Goal: Obtain resource: Download file/media

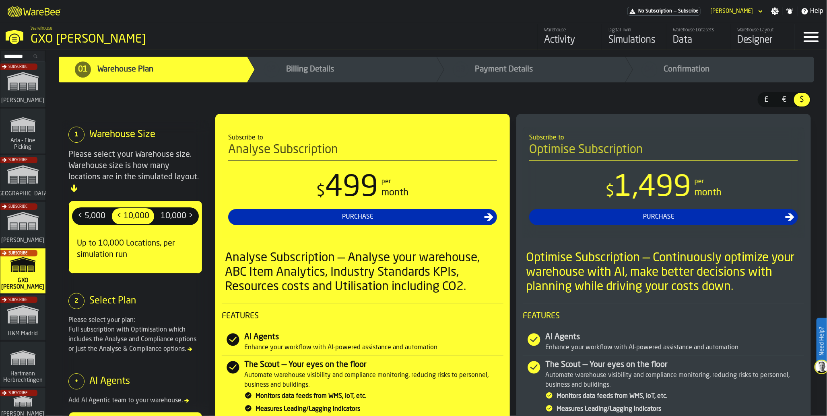
scroll to position [1, 0]
click at [27, 166] on div "Subscribe" at bounding box center [21, 179] width 45 height 47
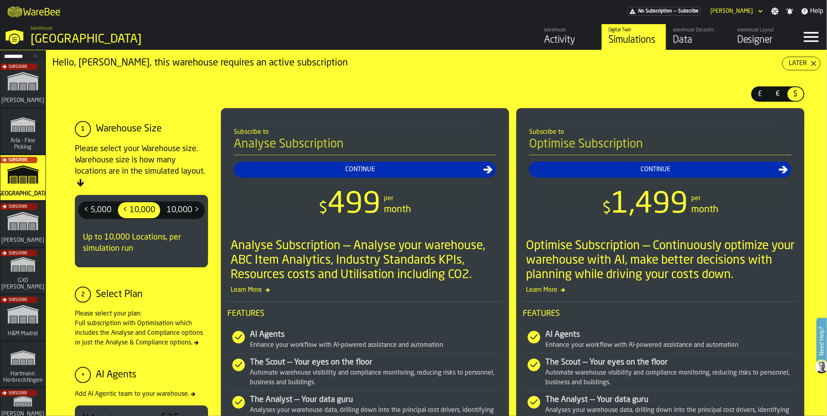
click at [690, 32] on div "Warehouse Datasets" at bounding box center [698, 30] width 51 height 6
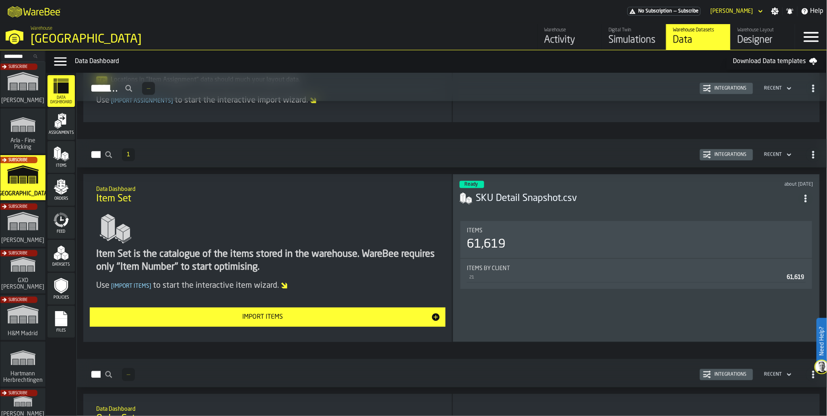
scroll to position [200, 0]
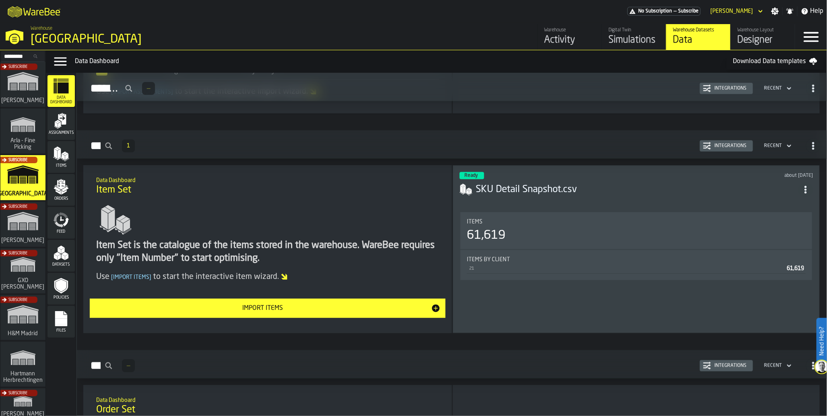
click at [546, 230] on div "61,619" at bounding box center [636, 236] width 339 height 14
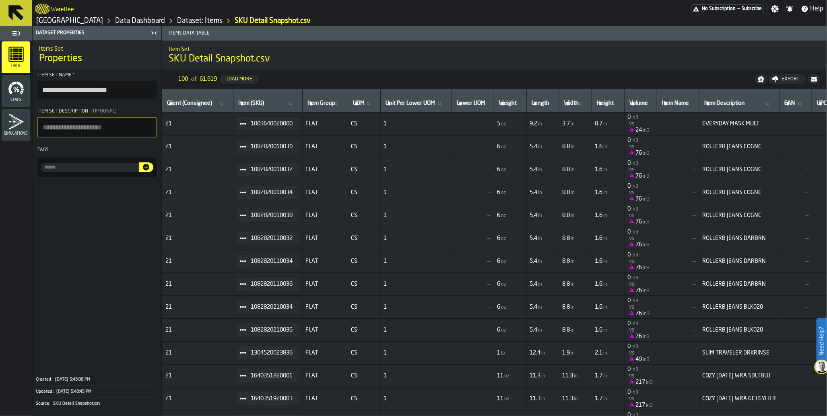
click at [449, 334] on span "1" at bounding box center [416, 330] width 65 height 6
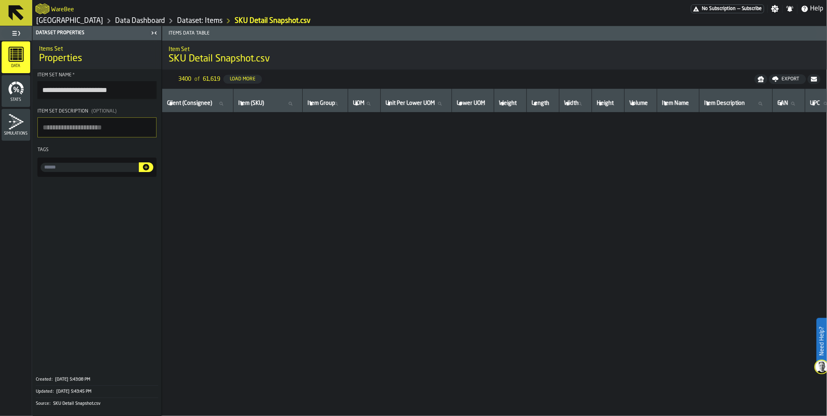
scroll to position [77085, 0]
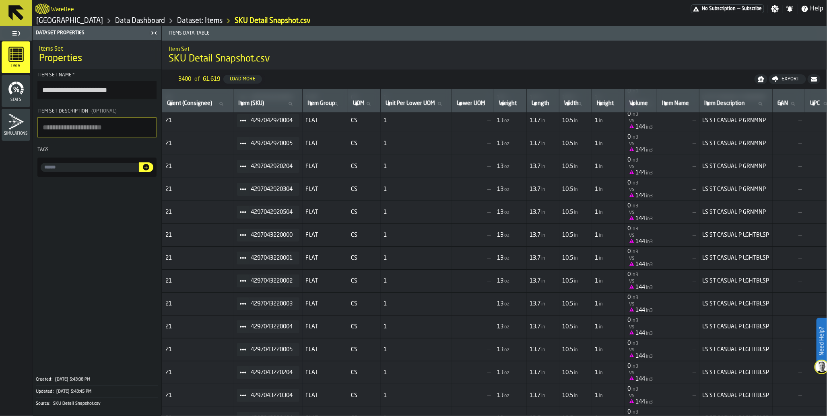
click at [780, 80] on div "Export" at bounding box center [790, 79] width 24 height 6
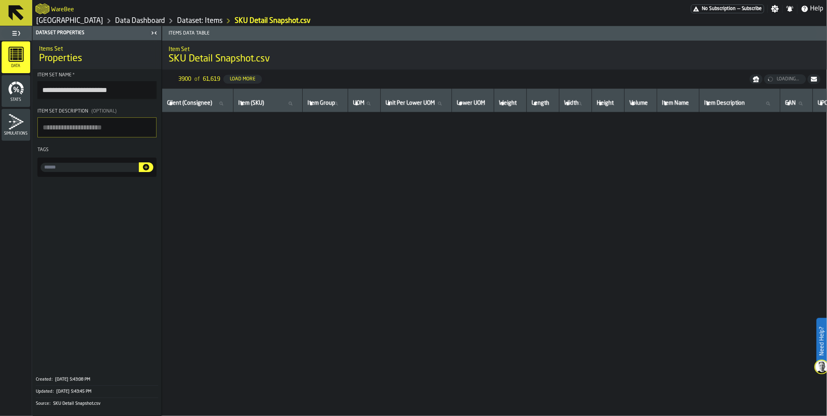
scroll to position [88920, 0]
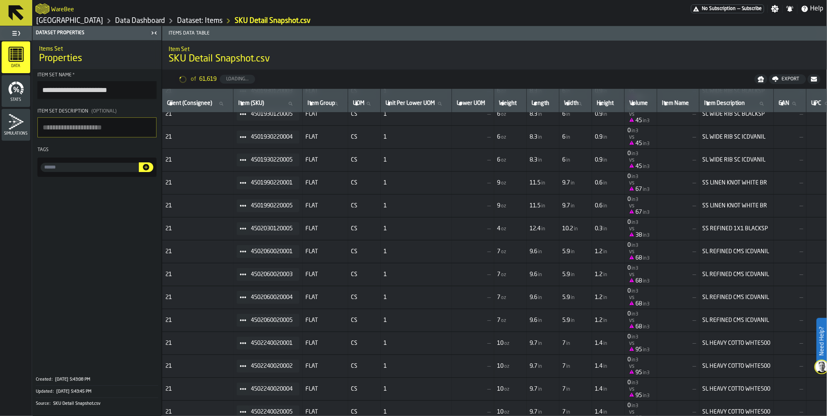
scroll to position [93886, 0]
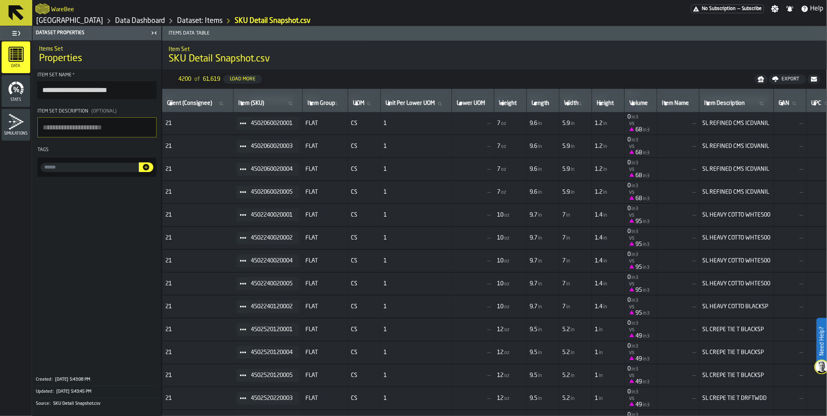
click at [159, 18] on link "Data Dashboard" at bounding box center [140, 20] width 50 height 9
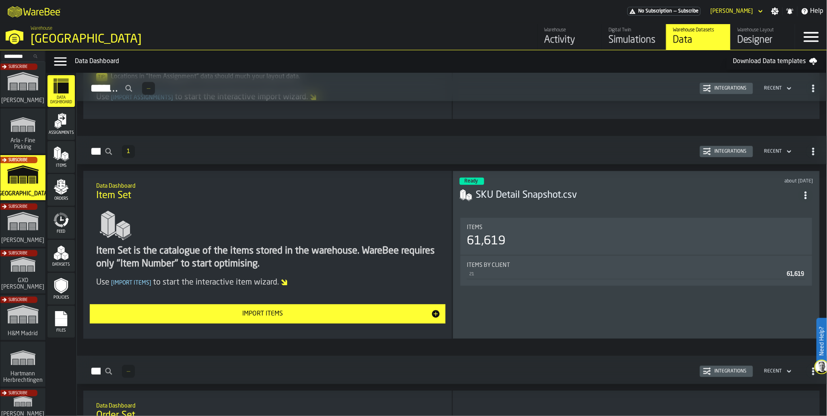
scroll to position [143, 0]
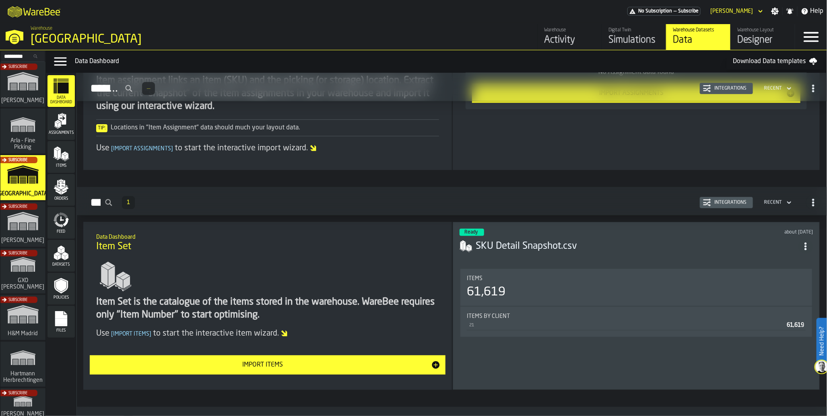
click at [58, 324] on rect "menu Files" at bounding box center [61, 322] width 12 height 6
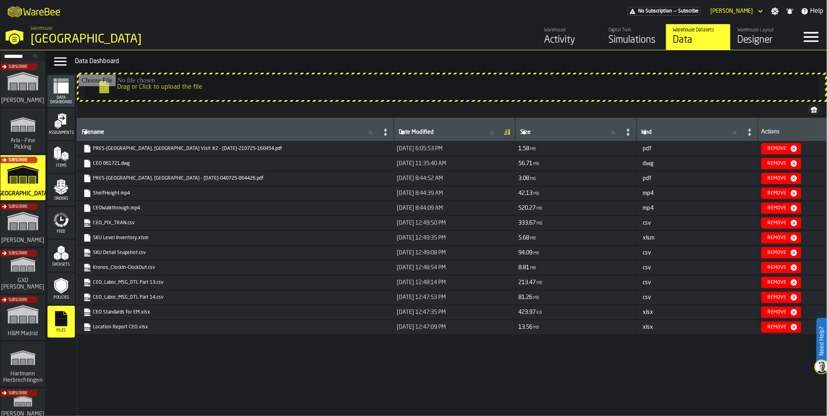
click at [199, 150] on link "PRES-Gallatin, TN Visit #2 - July 15th-210725-160454.pdf" at bounding box center [234, 149] width 303 height 8
click at [198, 179] on link "PRES-Gallatin, TN - June 26th, 2025-040725-064426.pdf" at bounding box center [234, 179] width 303 height 8
click at [119, 238] on link "SKU Level Inventory.xlsm" at bounding box center [234, 238] width 303 height 8
click at [134, 327] on link "Location Report CEO.xlsx" at bounding box center [234, 327] width 303 height 8
